Goal: Contribute content: Add original content to the website for others to see

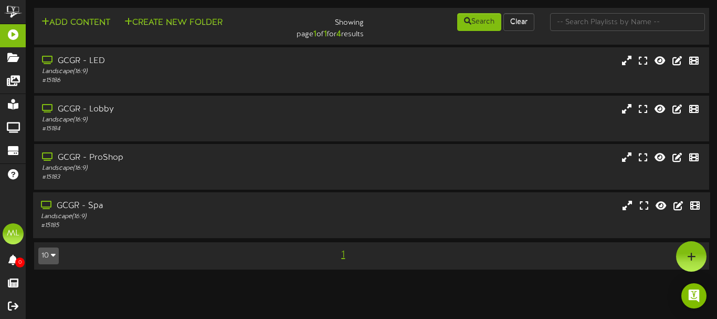
click at [304, 232] on div "GCGR - Spa Landscape ( 16:9 ) # 15185" at bounding box center [372, 215] width 678 height 46
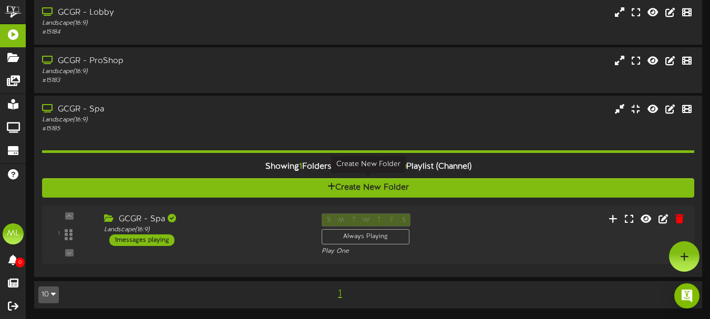
scroll to position [97, 0]
click at [251, 222] on div "GCGR - Spa" at bounding box center [203, 219] width 204 height 12
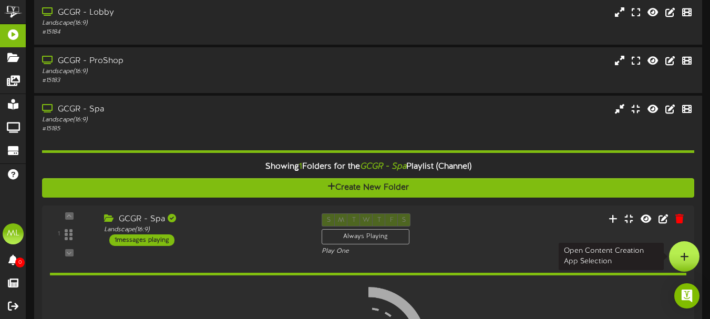
click at [680, 257] on icon at bounding box center [684, 256] width 9 height 9
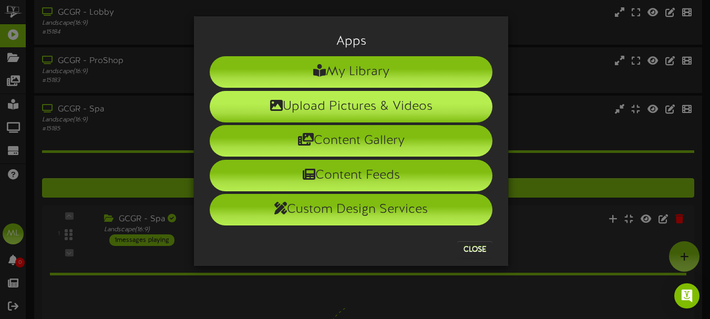
click at [392, 99] on li "Upload Pictures & Videos" at bounding box center [351, 107] width 283 height 32
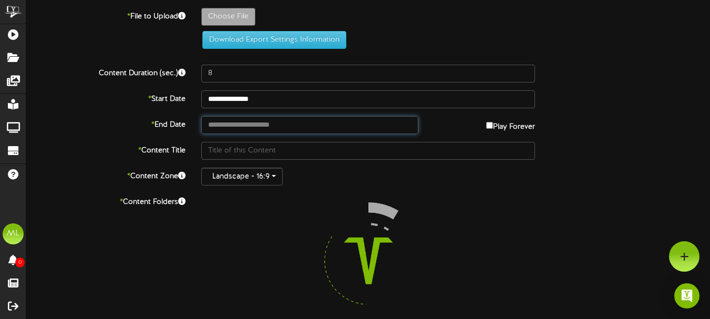
click at [359, 128] on input "text" at bounding box center [309, 125] width 217 height 18
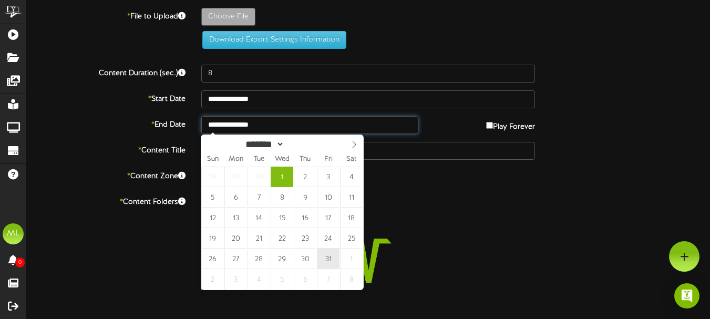
type input "**********"
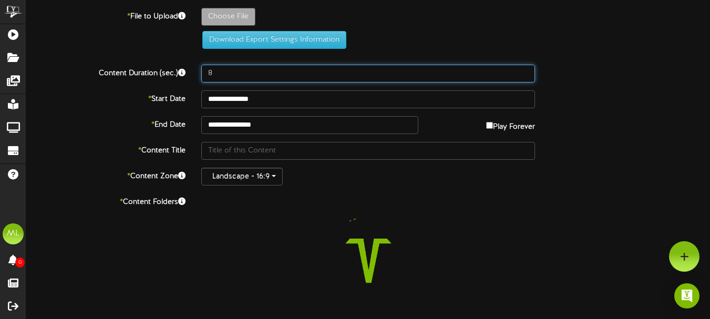
drag, startPoint x: 232, startPoint y: 76, endPoint x: 178, endPoint y: 68, distance: 54.6
click at [178, 68] on div "Content Duration (sec.) 8" at bounding box center [367, 74] width 699 height 18
type input "20"
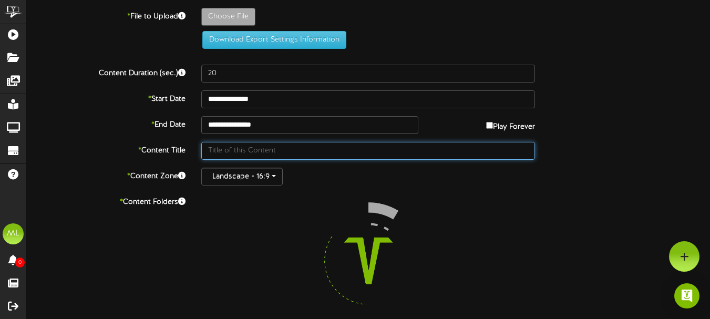
click at [255, 157] on input "text" at bounding box center [368, 151] width 334 height 18
type input "October Spa Specials"
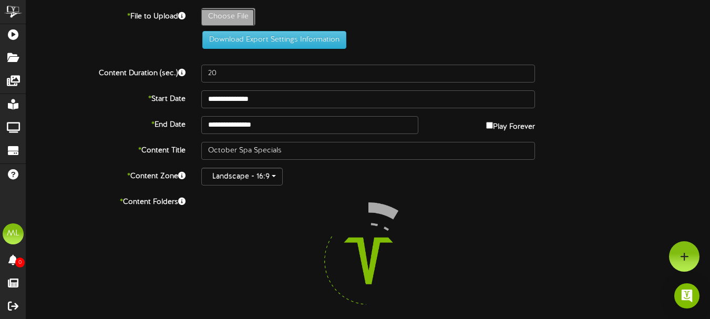
type input "**********"
type input "TVOctoberSpecials1920x1080px"
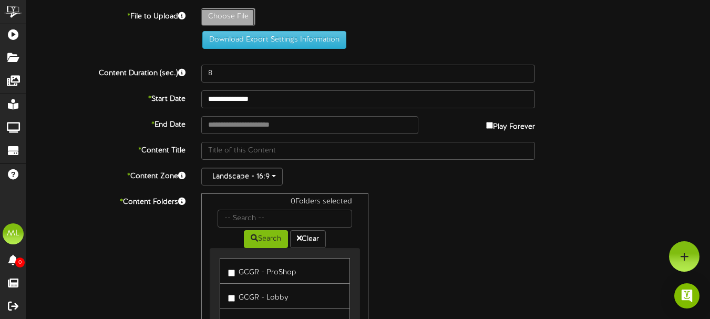
type input "**********"
type input "TVOctoberSpecials1920x1080px"
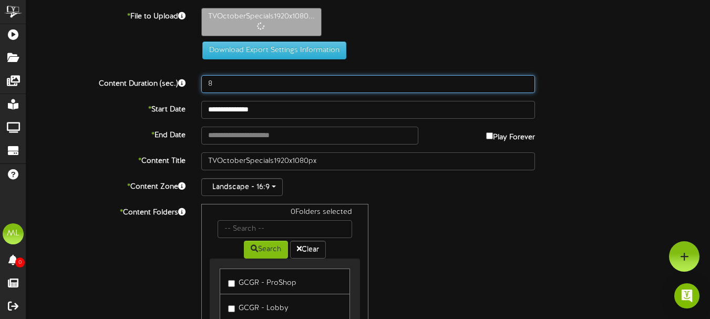
click at [264, 87] on input "8" at bounding box center [368, 84] width 334 height 18
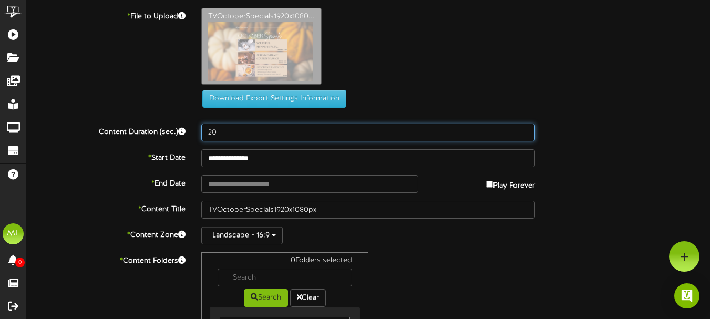
type input "20"
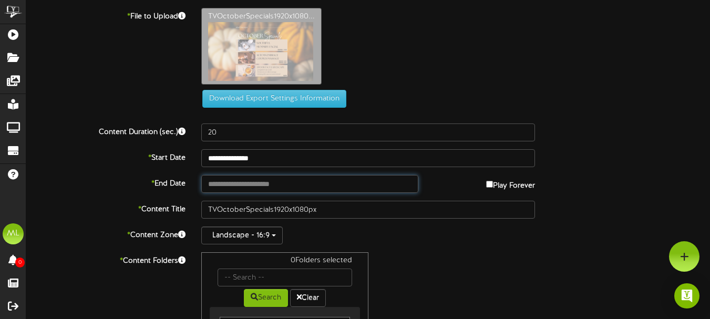
click at [382, 179] on input "text" at bounding box center [309, 184] width 217 height 18
type input "**********"
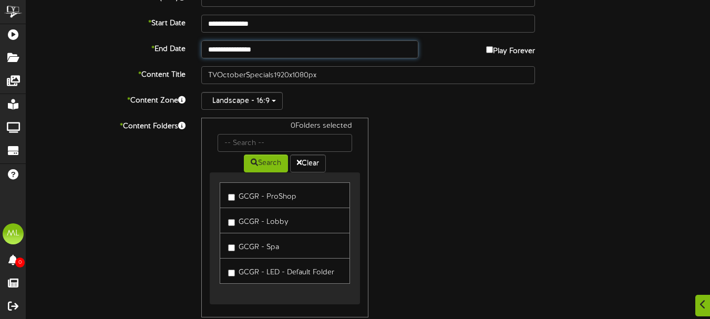
scroll to position [189, 0]
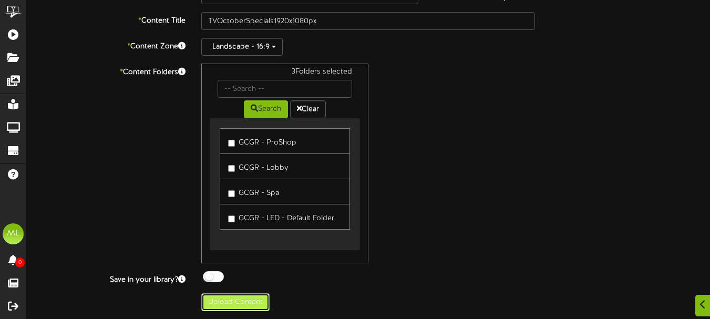
click at [231, 303] on button "Upload Content" at bounding box center [235, 302] width 68 height 18
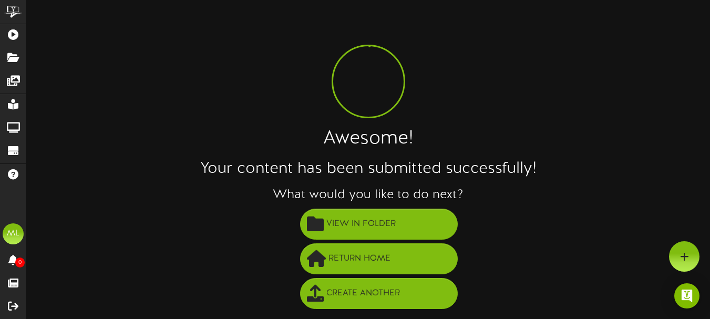
scroll to position [0, 0]
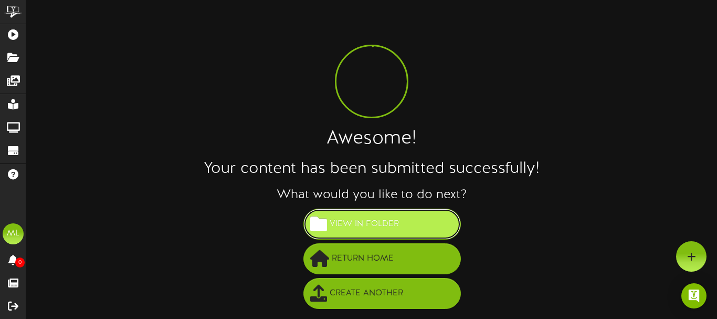
click at [407, 212] on button "View in Folder" at bounding box center [383, 224] width 158 height 31
